Goal: Transaction & Acquisition: Purchase product/service

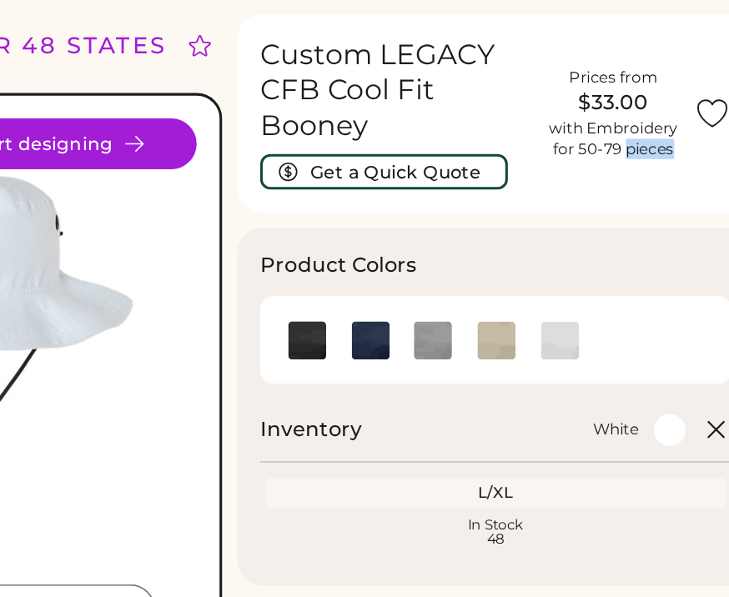
click at [476, 248] on div at bounding box center [538, 277] width 309 height 58
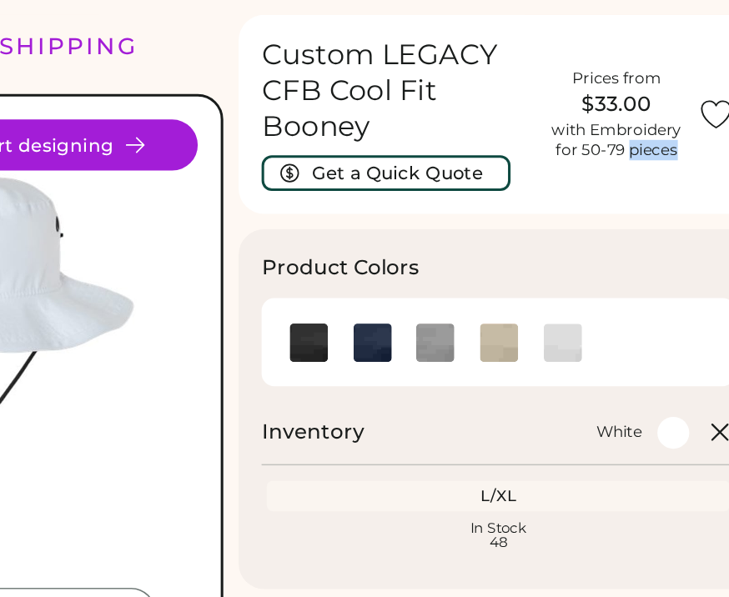
click at [461, 325] on div "White" at bounding box center [562, 335] width 203 height 21
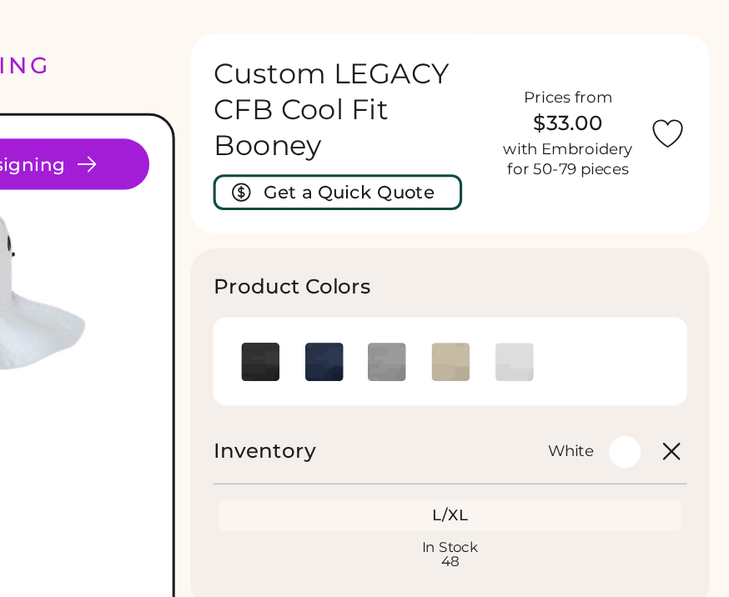
click at [389, 203] on div "Product Colors Inventory White L/XL Loading Inventory In Stock 48" at bounding box center [538, 320] width 339 height 235
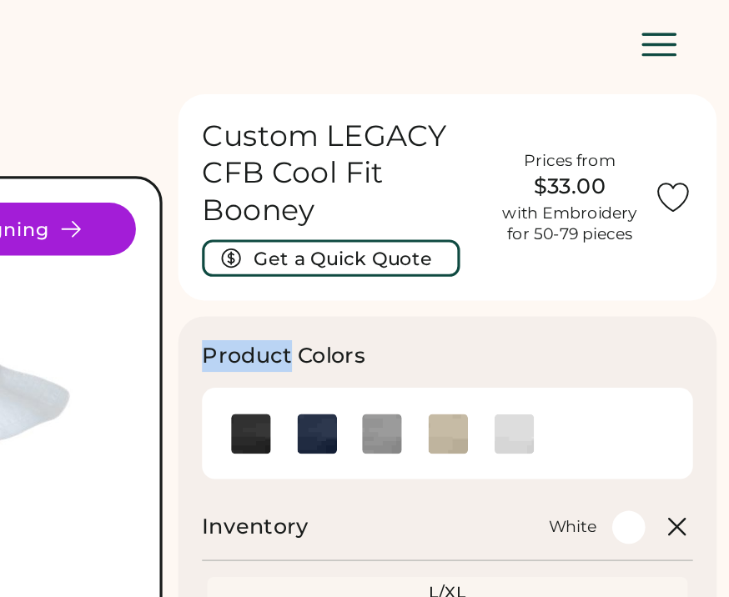
click at [439, 181] on div "Custom LEGACY CFB Cool Fit Booney Get a Quick Quote Prices from $33.00 with Emb…" at bounding box center [538, 128] width 339 height 130
click at [426, 95] on div "Custom LEGACY CFB Cool Fit Booney Get a Quick Quote Prices from $33.00 with Emb…" at bounding box center [538, 128] width 339 height 130
click at [442, 188] on div "Custom LEGACY CFB Cool Fit Booney Get a Quick Quote Prices from $33.00 with Emb…" at bounding box center [538, 594] width 339 height 1062
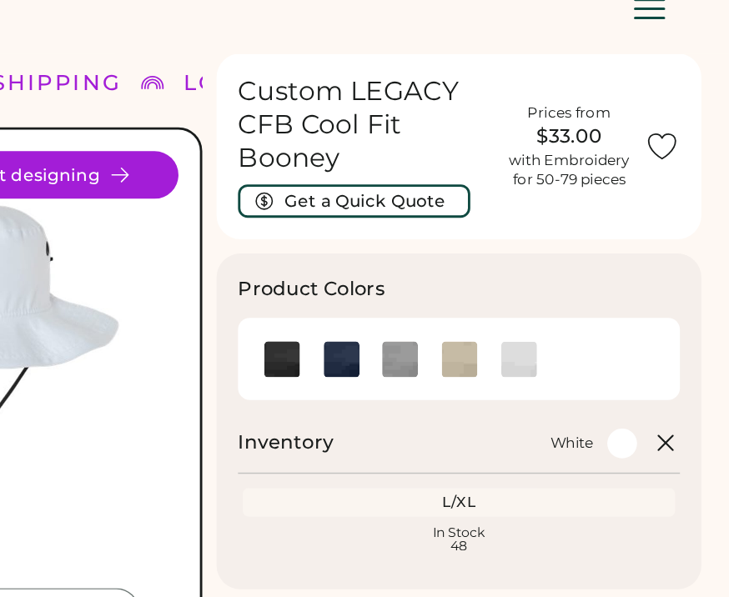
click at [384, 100] on h1 "Custom LEGACY CFB Cool Fit Booney" at bounding box center [473, 113] width 179 height 70
